Goal: Task Accomplishment & Management: Manage account settings

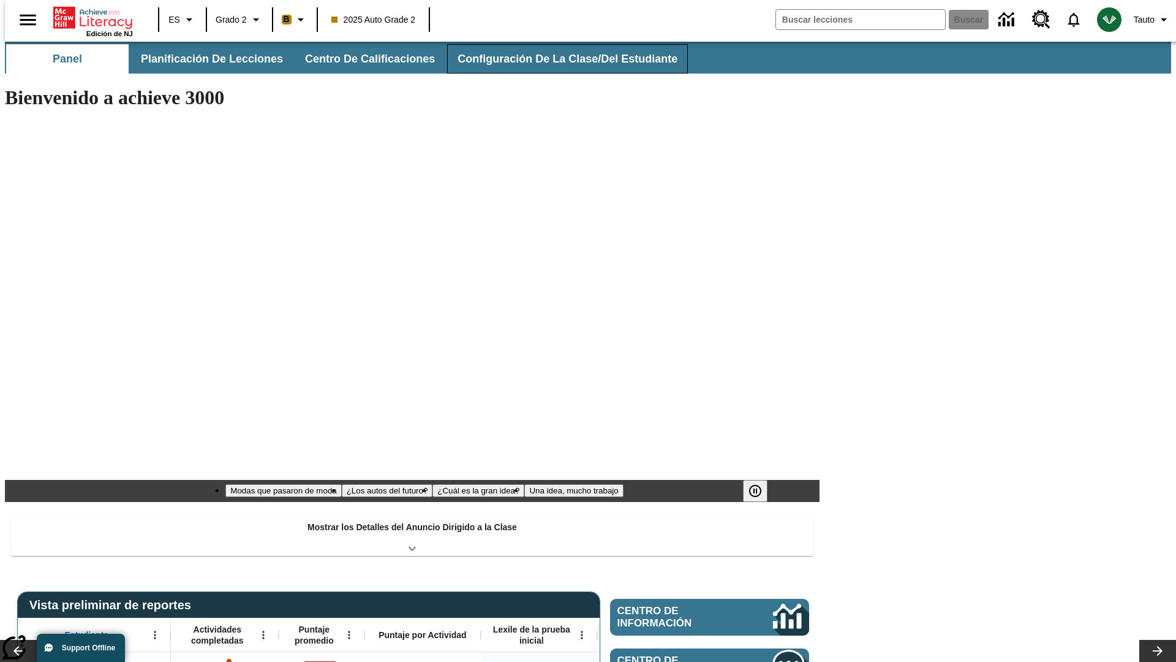
click at [554, 59] on span "Configuración de la clase/del estudiante" at bounding box center [568, 59] width 220 height 14
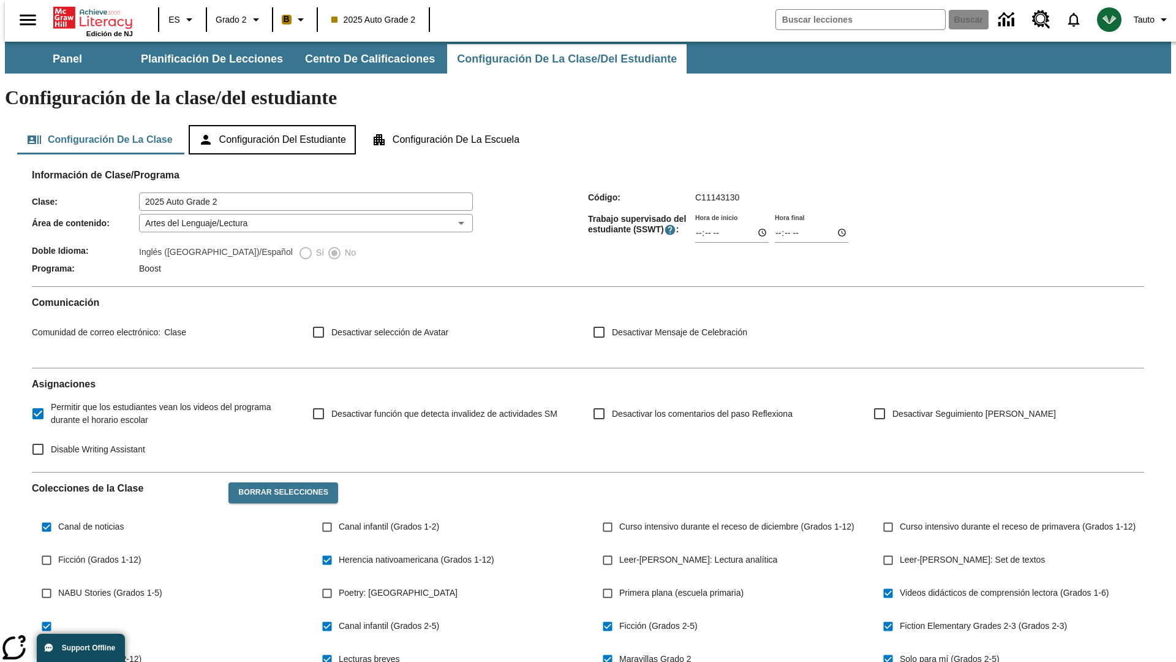
click at [273, 125] on button "Configuración del estudiante" at bounding box center [272, 139] width 167 height 29
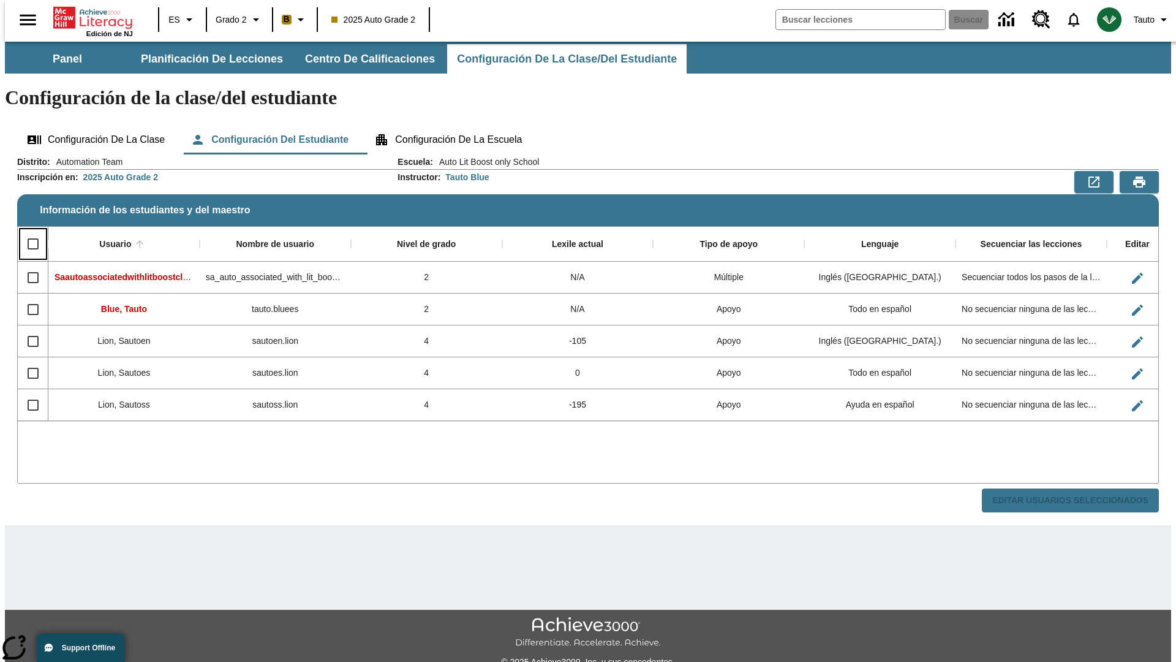
click at [28, 231] on input "Select all rows" at bounding box center [33, 244] width 26 height 26
checkbox input "true"
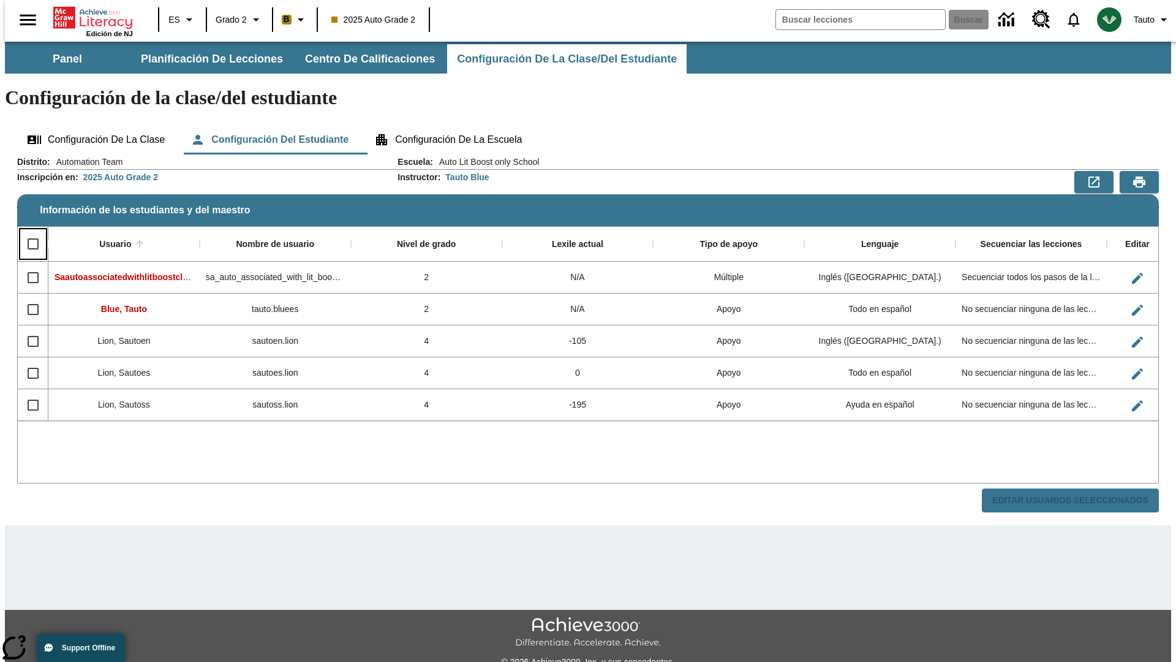
checkbox input "true"
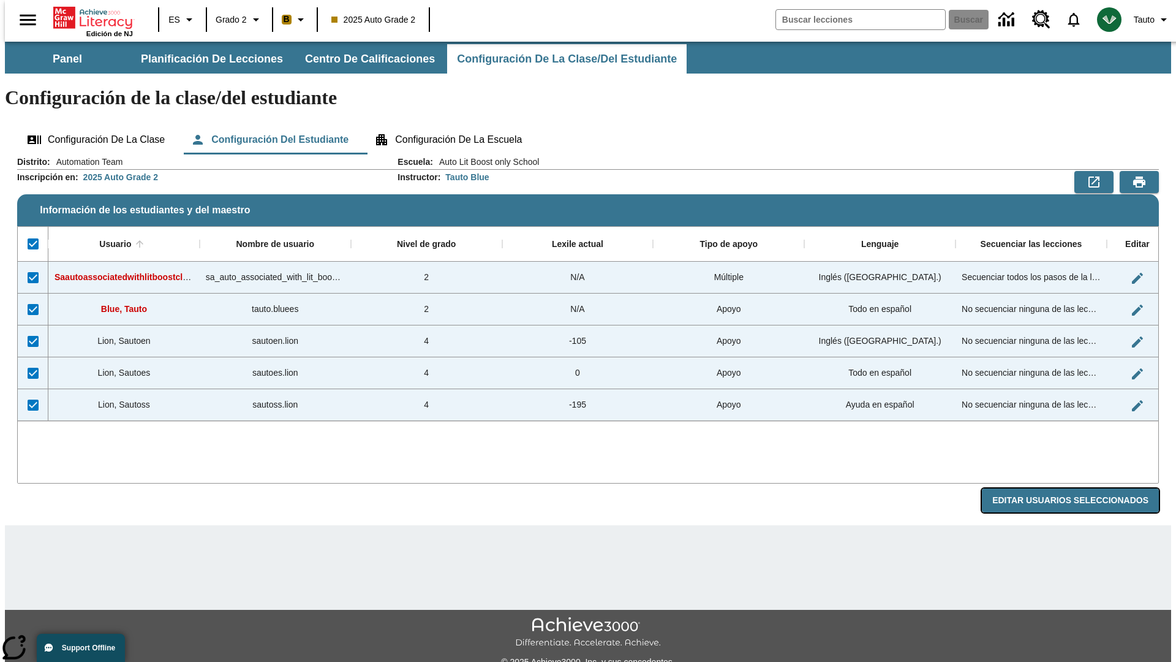
click at [1080, 488] on button "Editar Usuarios Seleccionados" at bounding box center [1070, 500] width 177 height 24
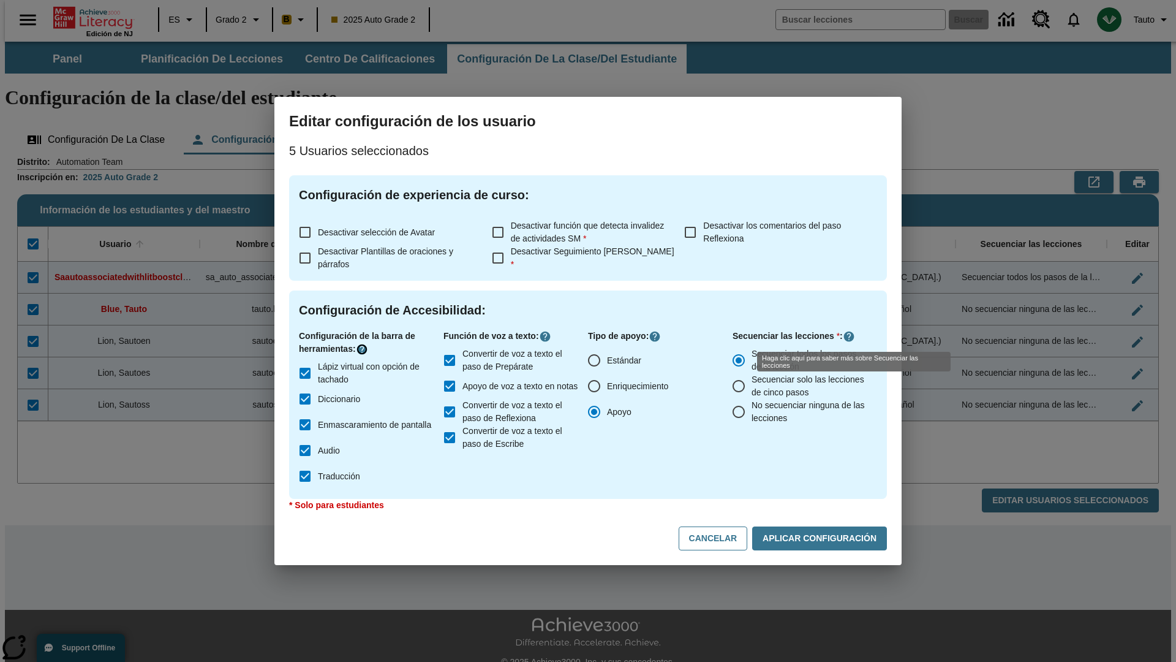
click at [364, 349] on icon "Haga clic aquí para saber más sobre" at bounding box center [362, 349] width 12 height 12
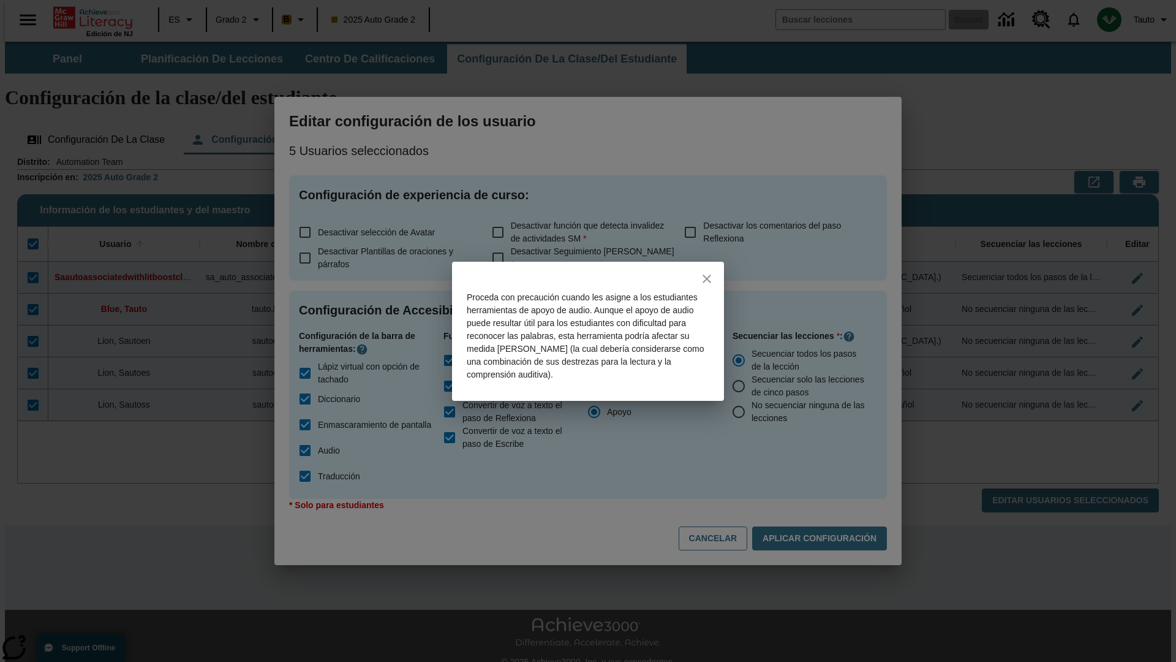
click at [707, 278] on icon "close" at bounding box center [707, 278] width 9 height 9
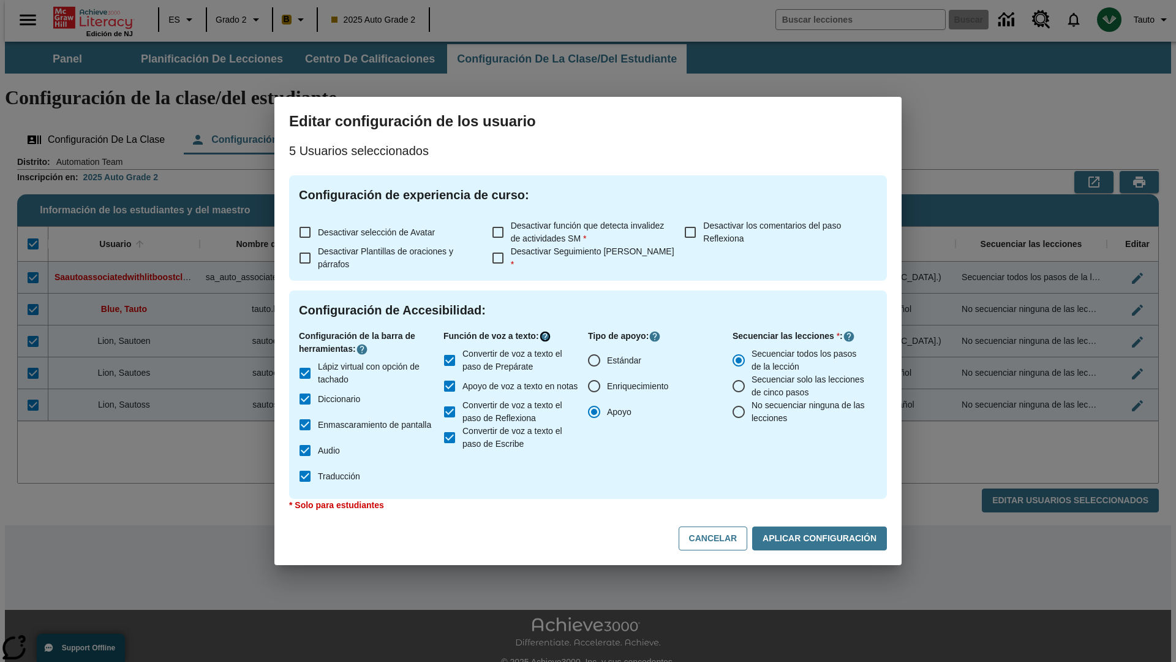
click at [548, 336] on icon "Haga clic aquí para saber más sobre" at bounding box center [545, 336] width 12 height 12
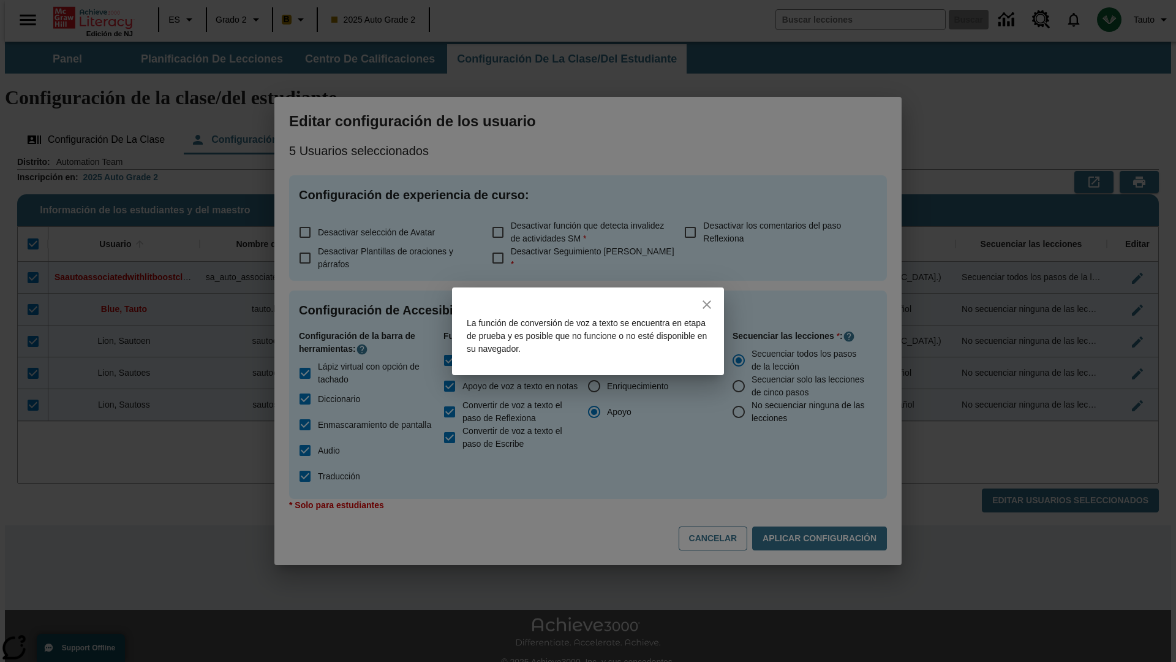
click at [707, 304] on icon "close" at bounding box center [707, 304] width 9 height 9
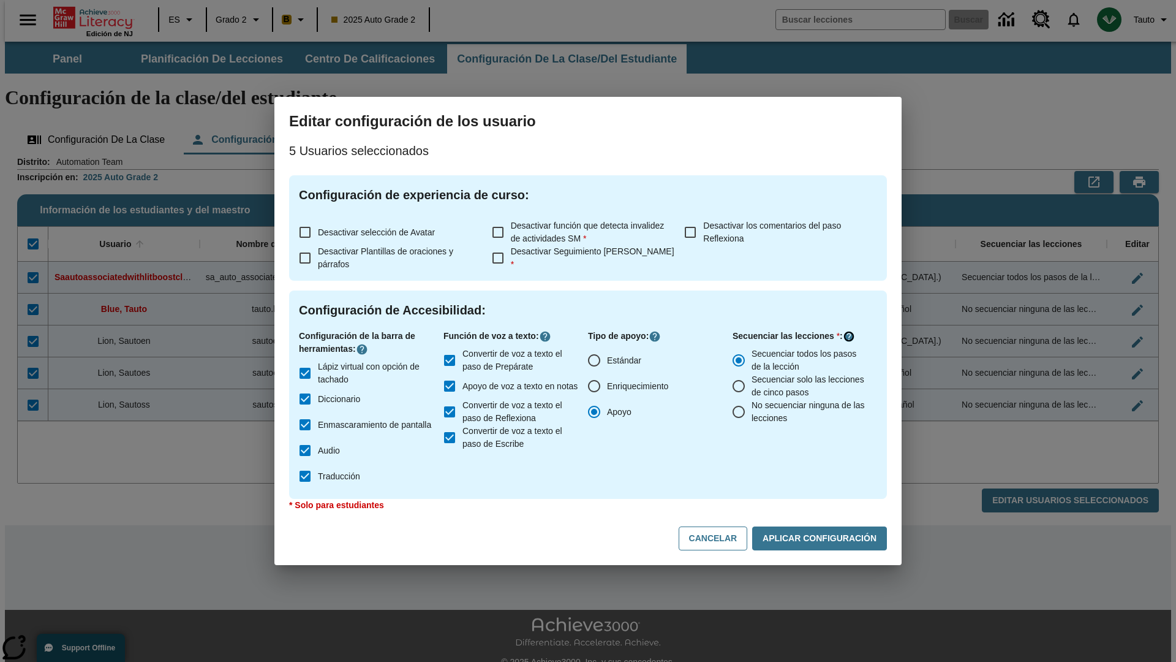
click at [849, 336] on icon "Haga clic aquí para saber más sobre" at bounding box center [849, 336] width 12 height 12
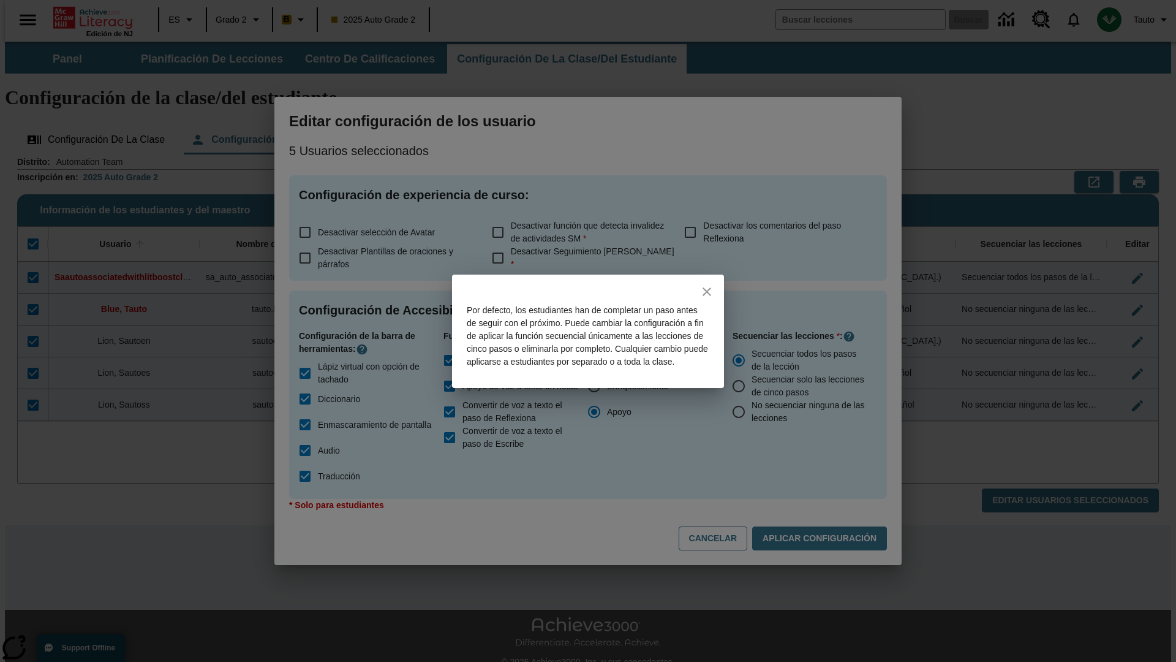
click at [707, 287] on icon "close" at bounding box center [707, 291] width 9 height 9
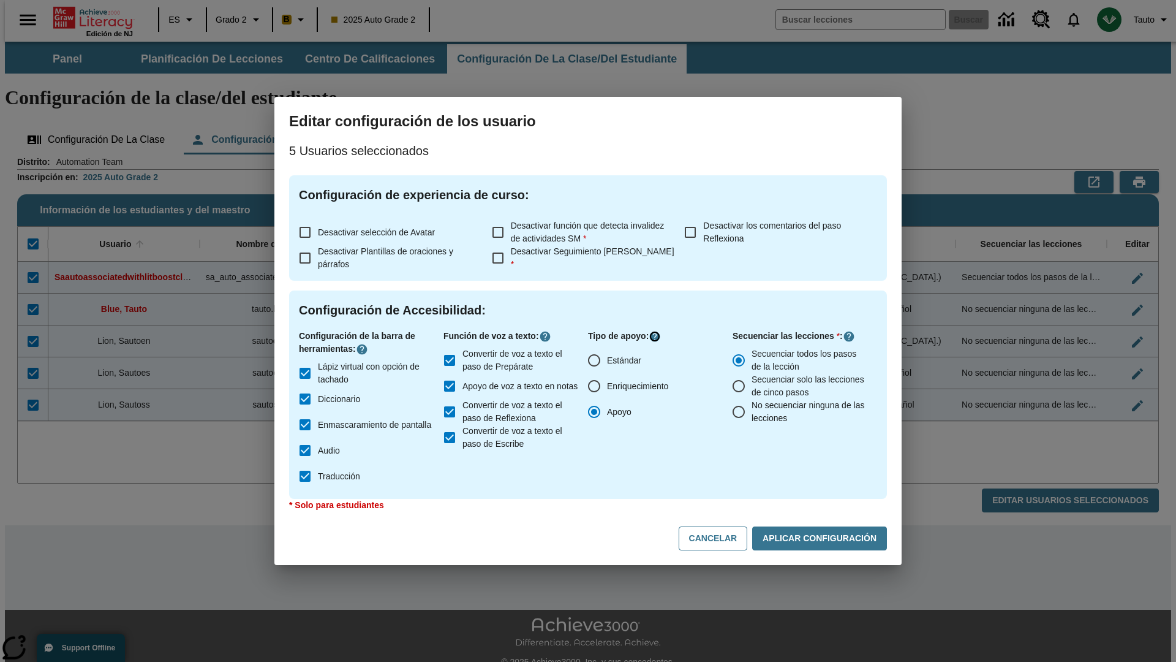
click at [657, 336] on icon "Haga clic aquí para saber más sobre" at bounding box center [655, 336] width 12 height 12
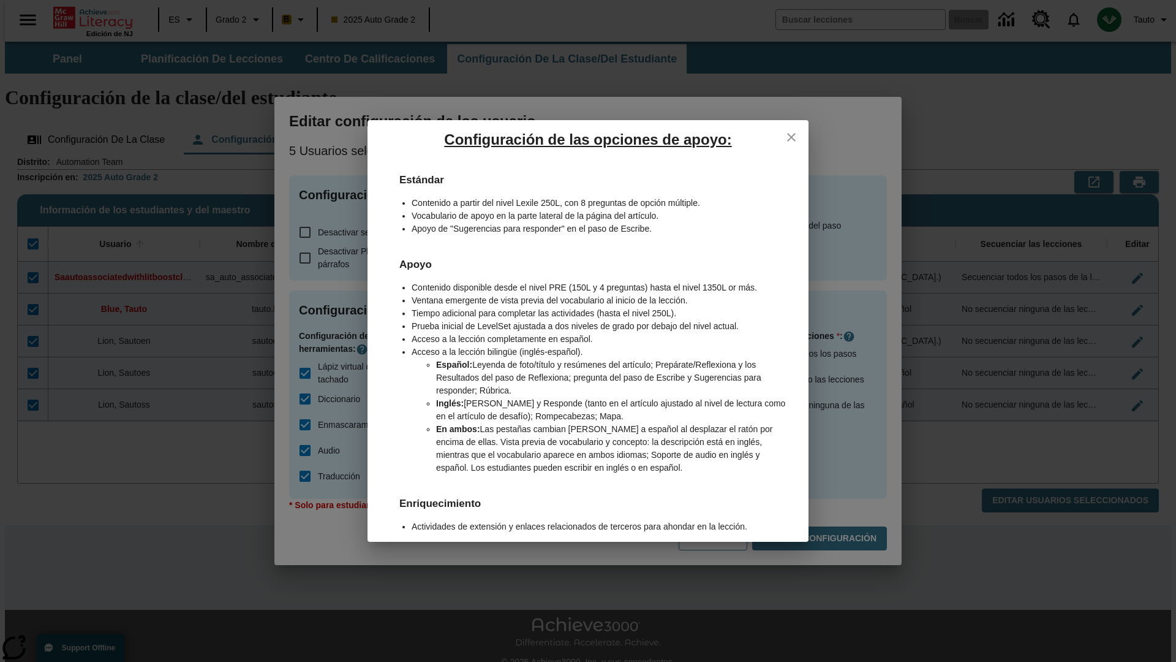
click at [792, 137] on icon "close" at bounding box center [791, 137] width 9 height 9
